Goal: Information Seeking & Learning: Learn about a topic

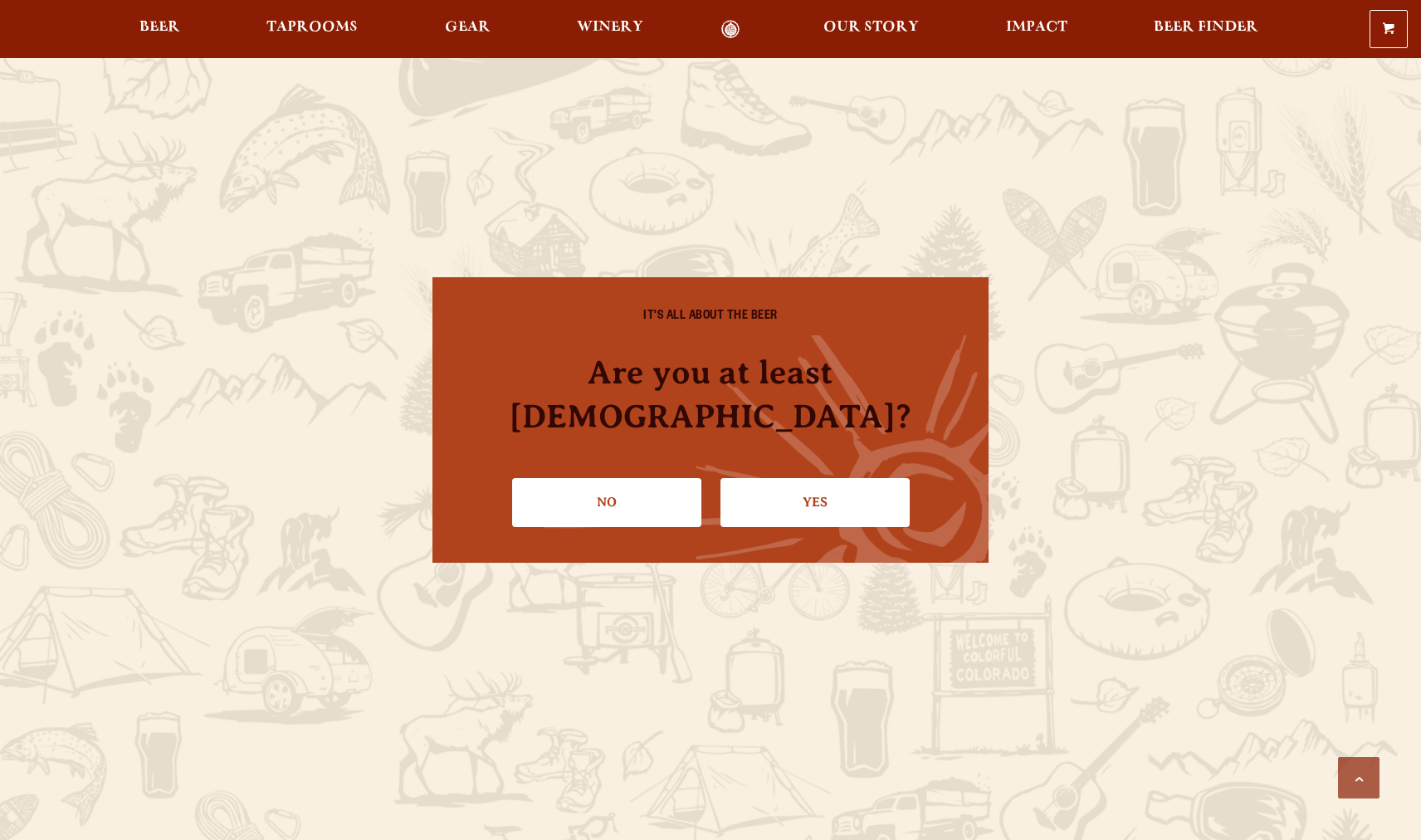
scroll to position [448, 0]
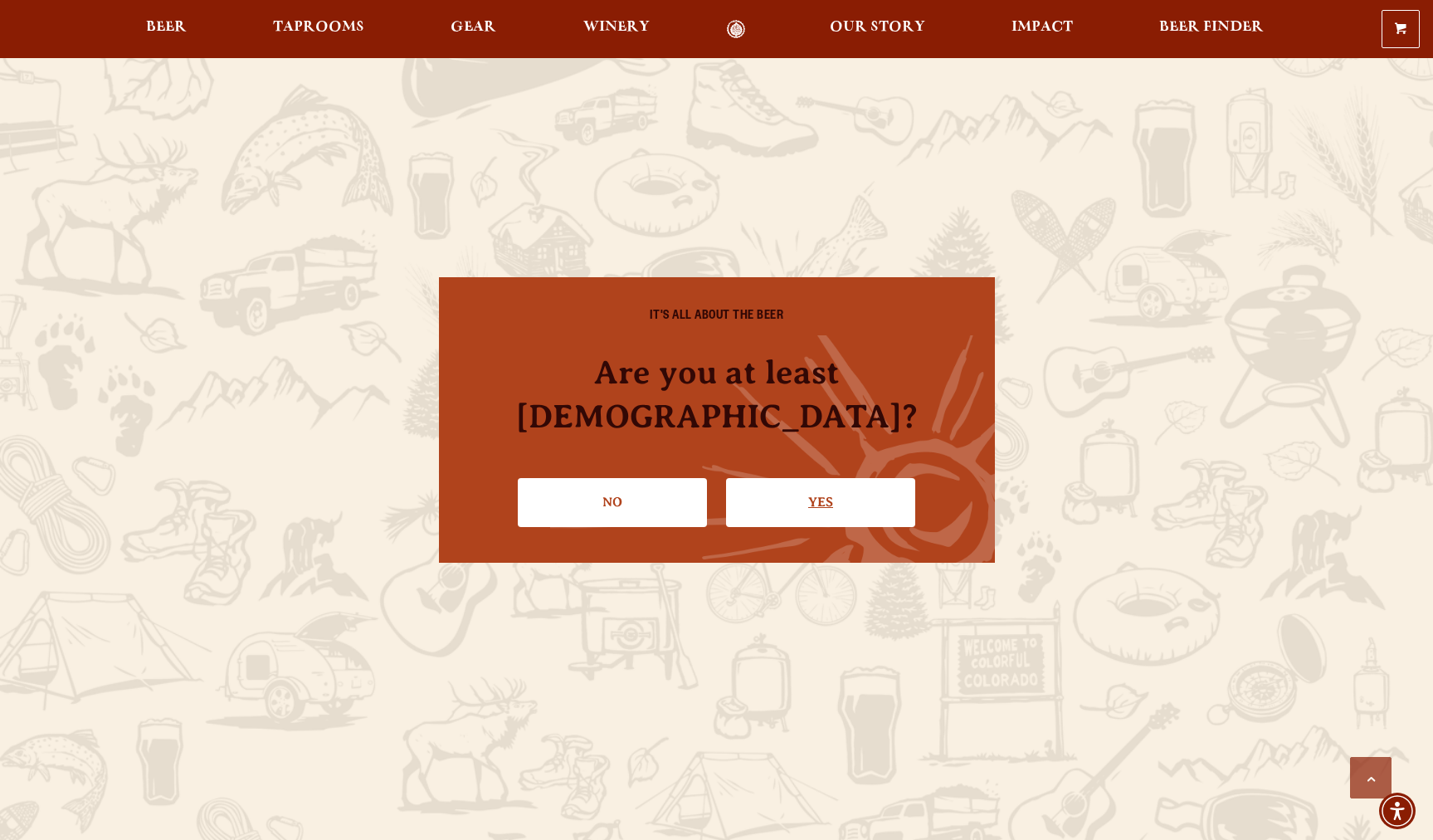
click at [756, 478] on link "Yes" at bounding box center [820, 502] width 189 height 48
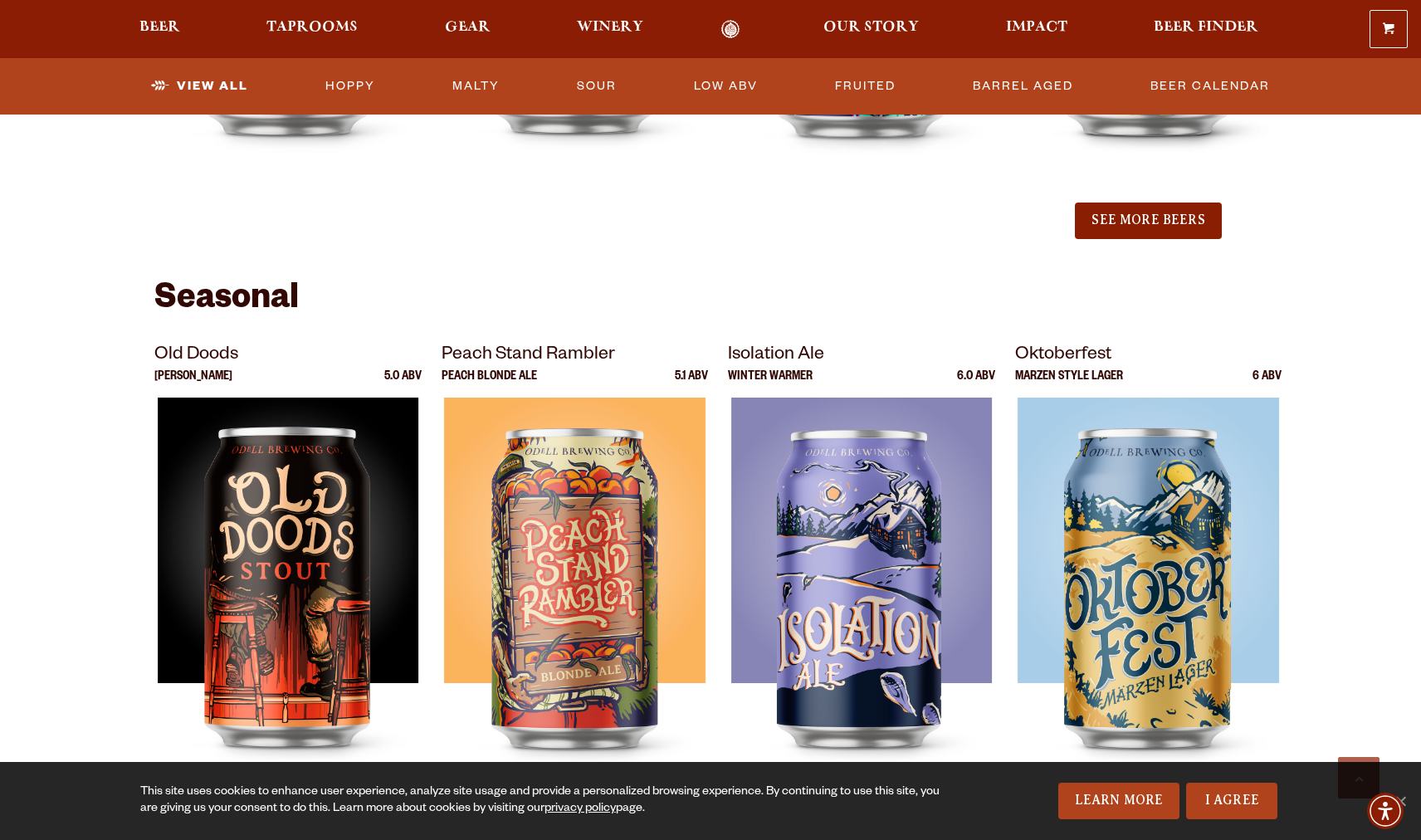
scroll to position [2090, 0]
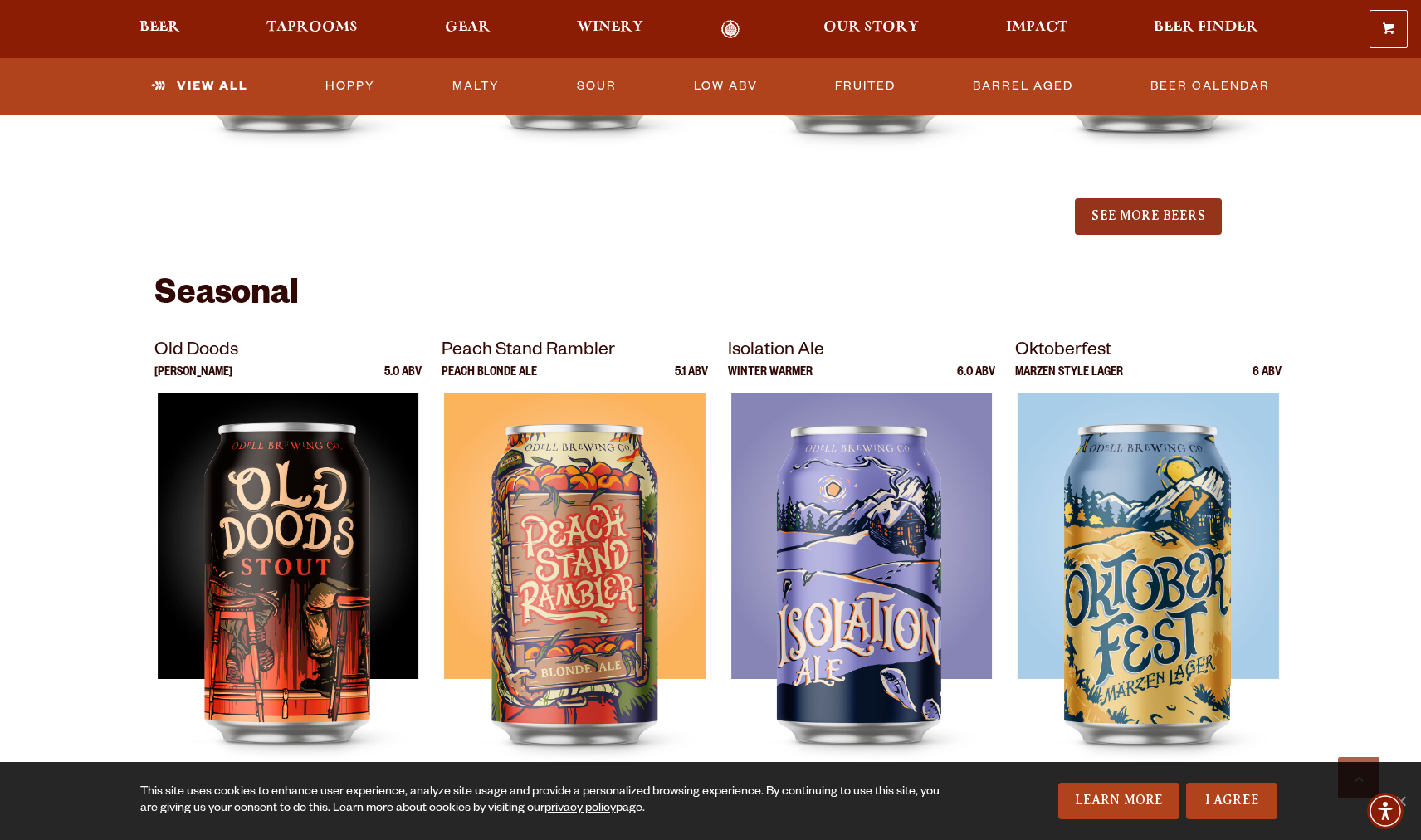
click at [1156, 222] on button "See More Beers" at bounding box center [1148, 216] width 146 height 36
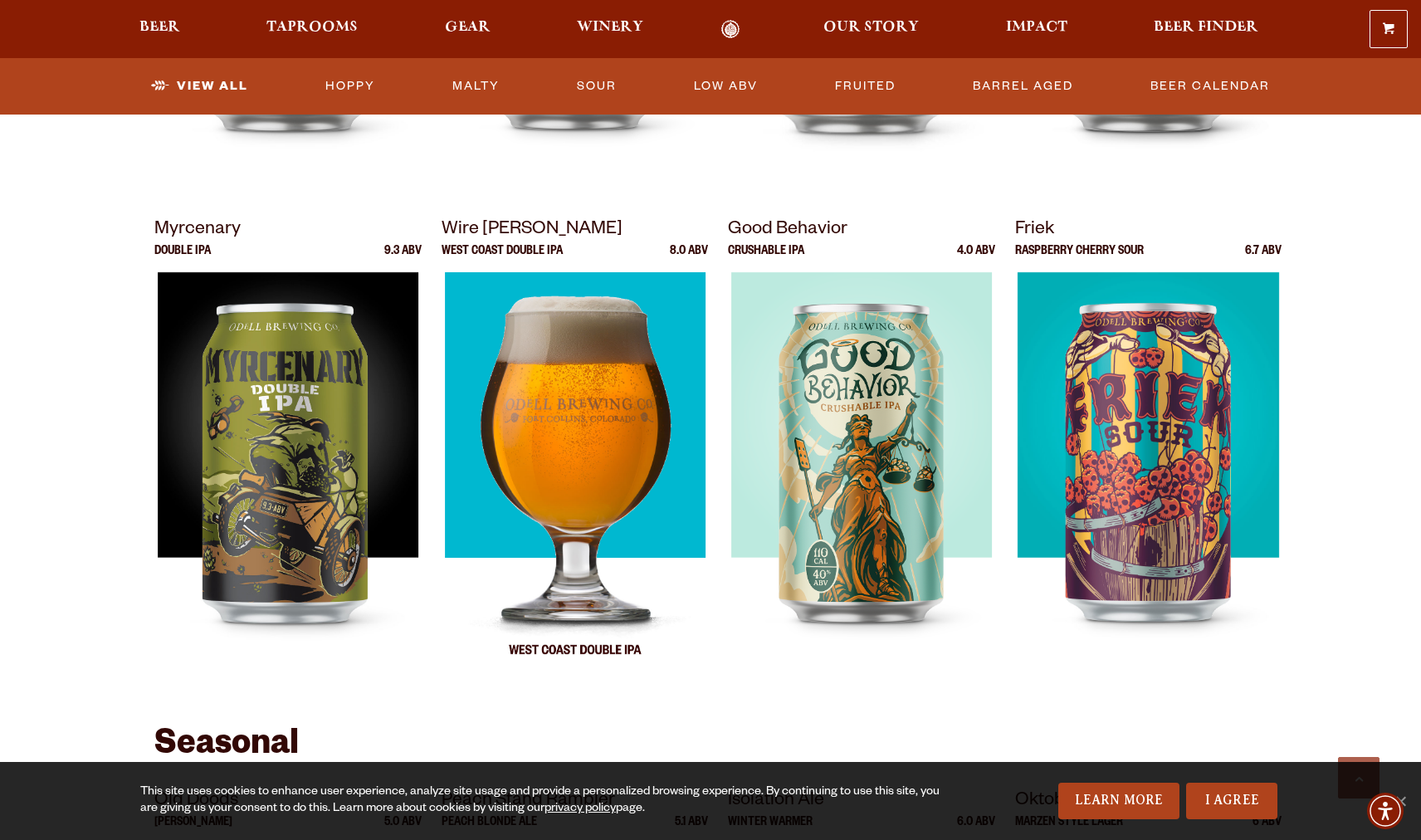
click at [636, 384] on img at bounding box center [574, 479] width 261 height 415
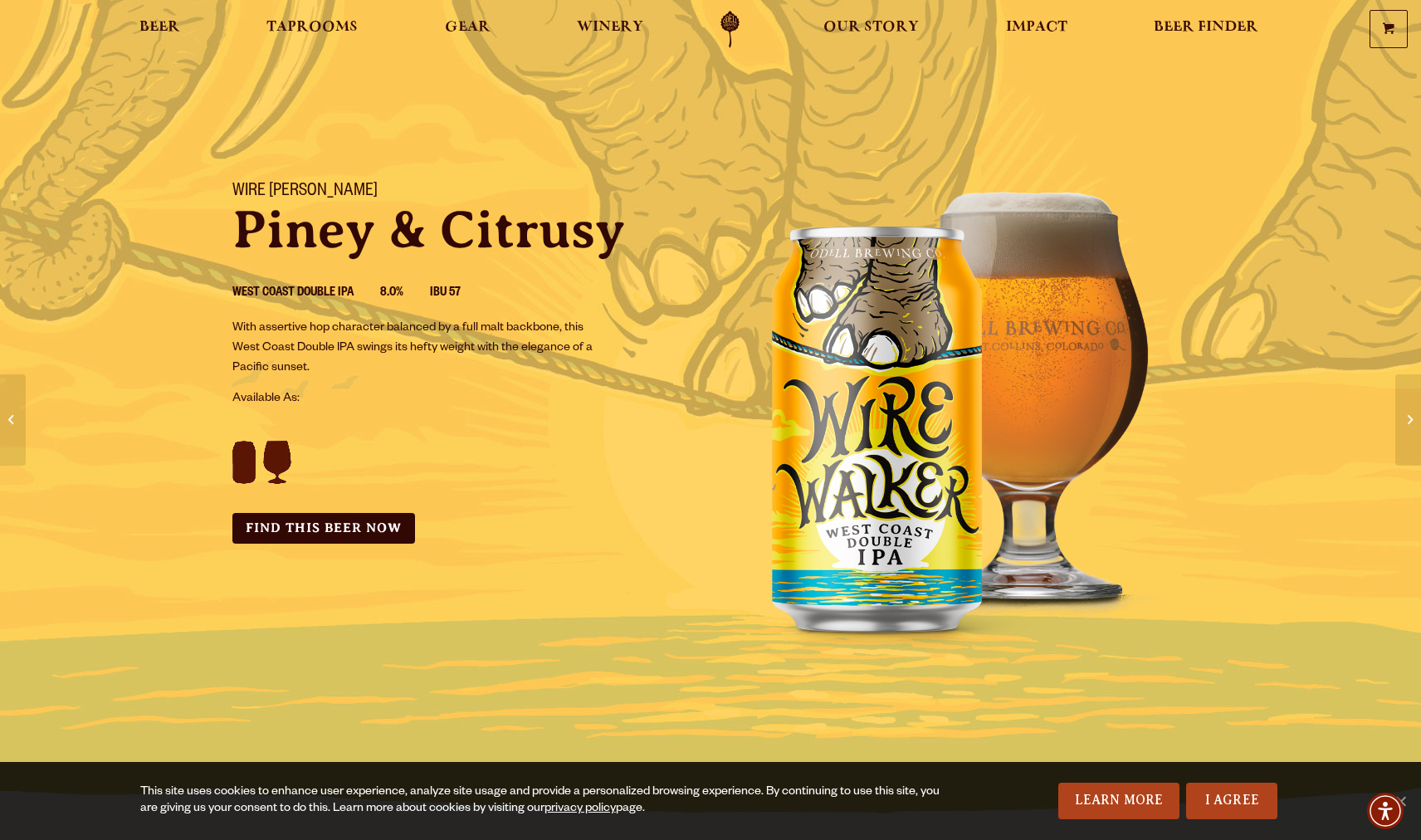
click at [840, 466] on img at bounding box center [959, 410] width 498 height 497
